Goal: Check status: Check status

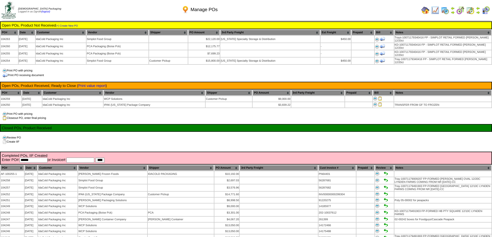
drag, startPoint x: 33, startPoint y: 158, endPoint x: 38, endPoint y: 158, distance: 4.9
click at [35, 158] on input "******" at bounding box center [34, 160] width 28 height 5
type input "******"
click at [95, 158] on input "****" at bounding box center [99, 160] width 9 height 5
